Goal: Task Accomplishment & Management: Manage account settings

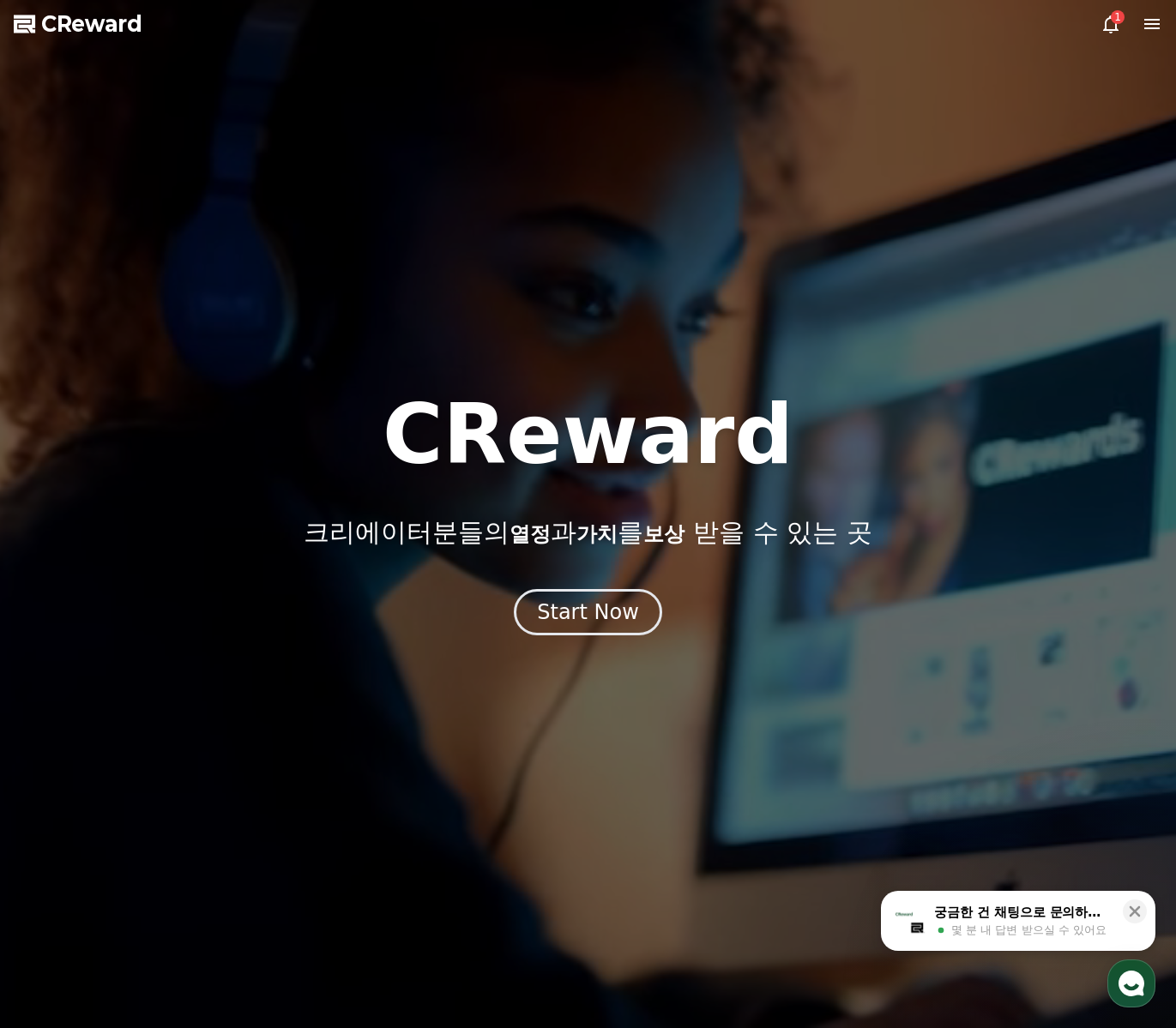
click at [1109, 28] on icon at bounding box center [1110, 24] width 20 height 20
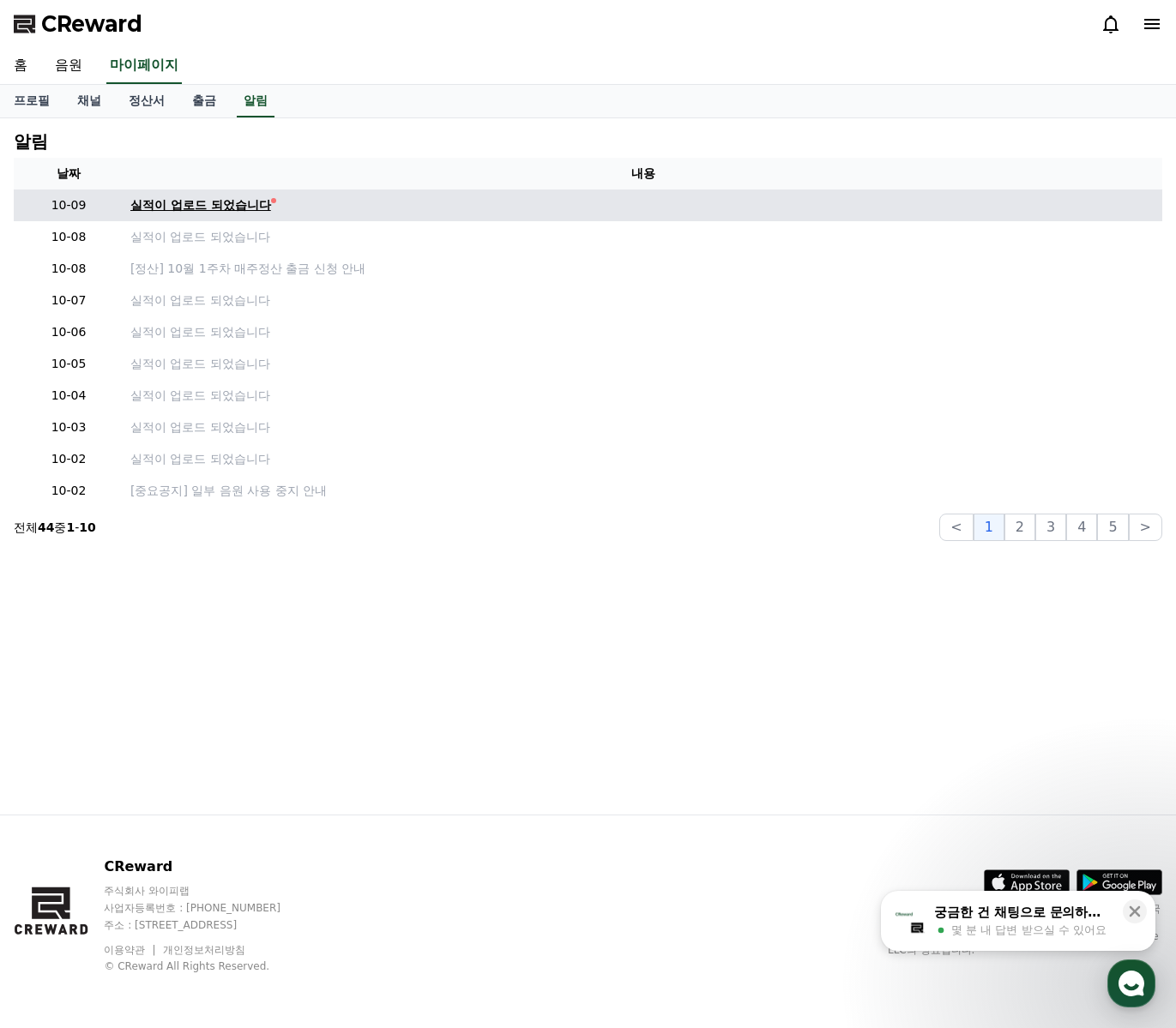
click at [222, 200] on div "실적이 업로드 되었습니다" at bounding box center [200, 205] width 140 height 18
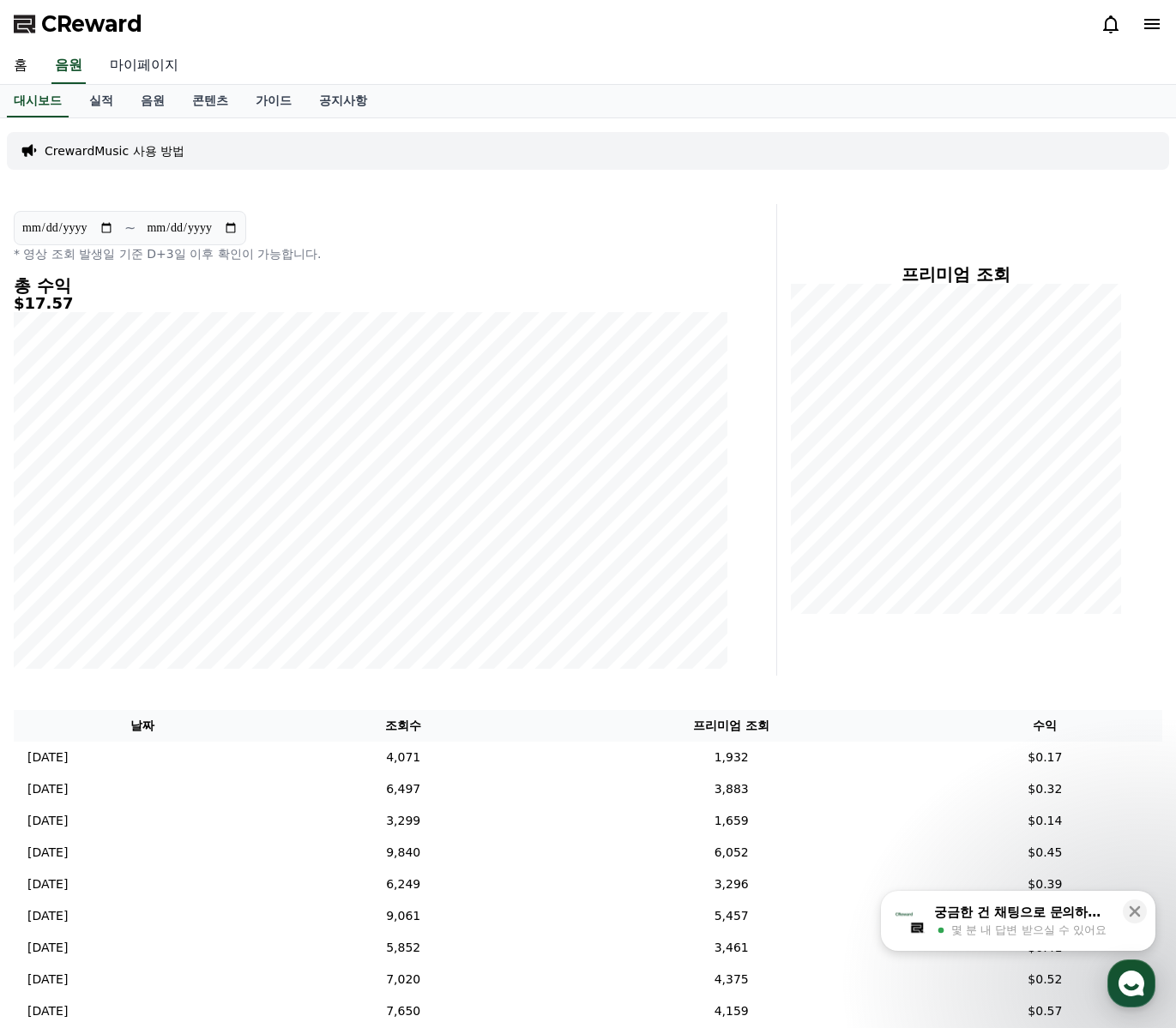
click at [139, 58] on link "마이페이지" at bounding box center [144, 65] width 96 height 36
select select "**********"
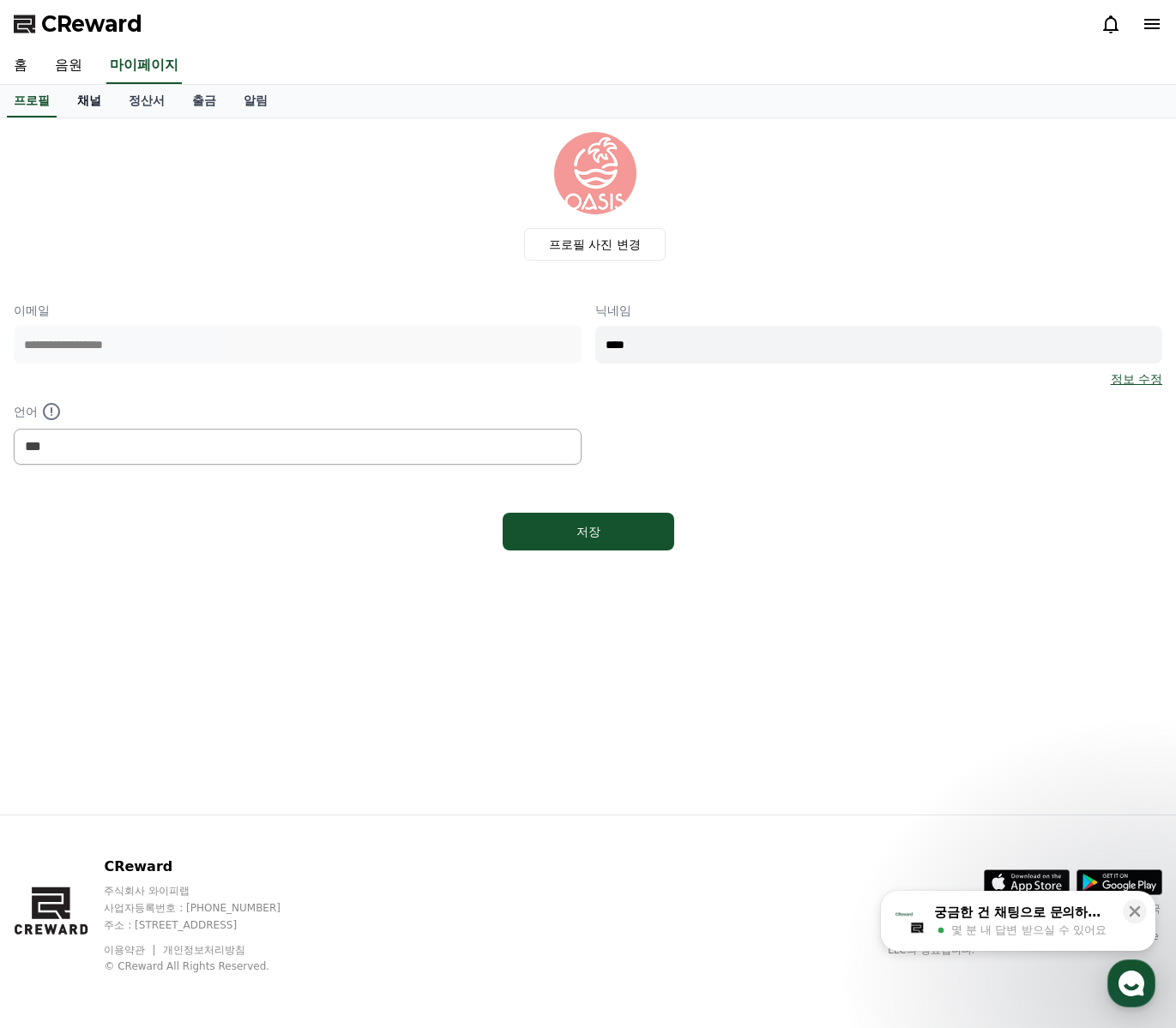
click at [91, 98] on link "채널" at bounding box center [89, 102] width 51 height 33
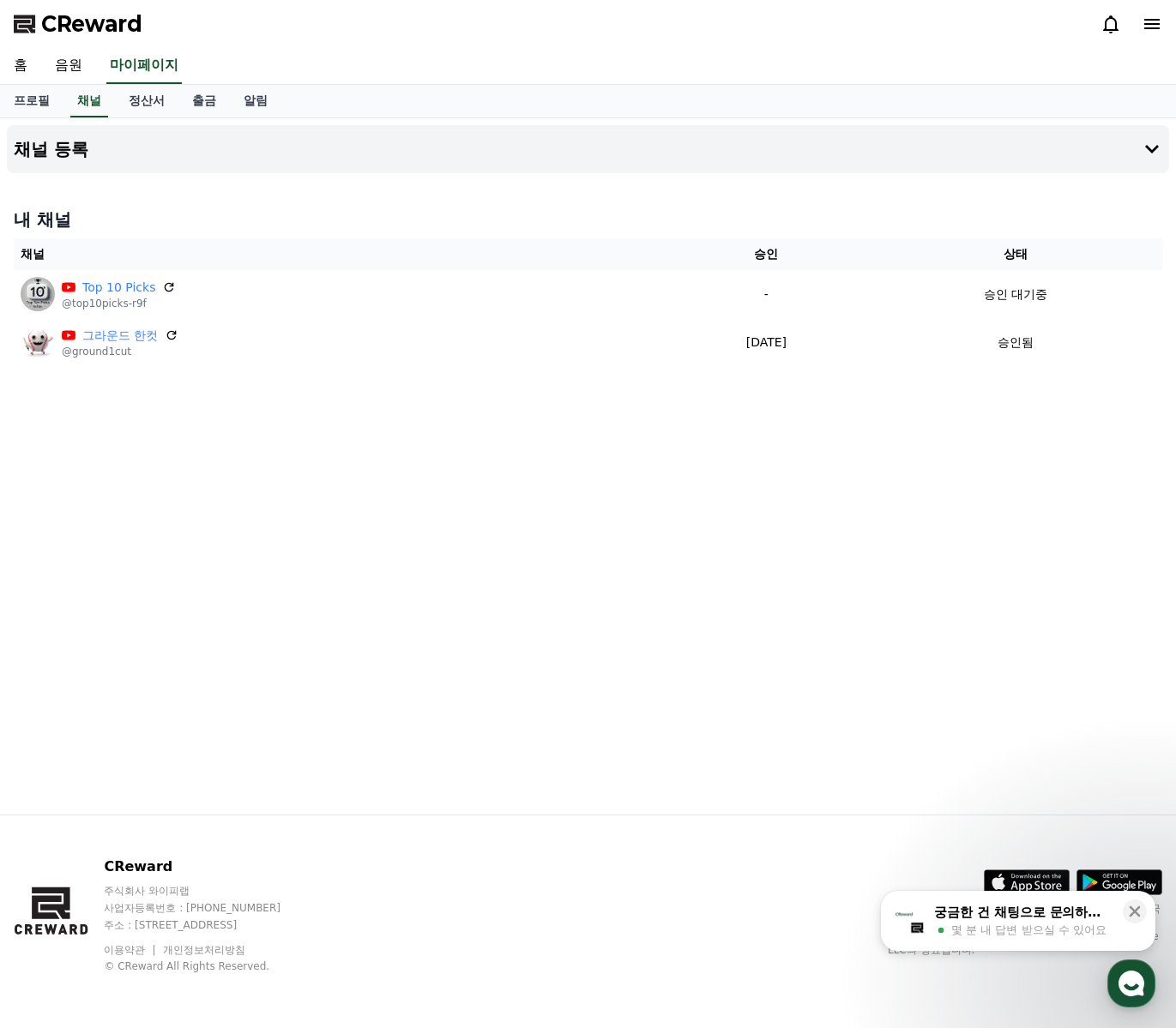
click at [701, 446] on div "채널 등록 내 채널 채널 승인 상태 Top 10 Picks @top10picks-r9f - 승인 대기중 그라운드 한컷 @ground1cut […" at bounding box center [588, 466] width 1176 height 696
